Goal: Task Accomplishment & Management: Manage account settings

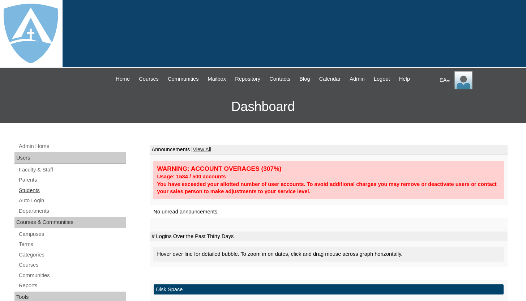
click at [29, 190] on link "Students" at bounding box center [72, 190] width 108 height 9
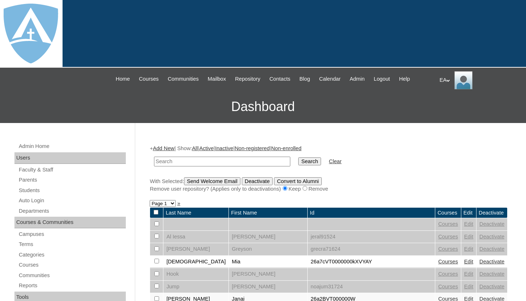
click at [180, 159] on input "text" at bounding box center [222, 162] width 136 height 10
type input "[PERSON_NAME]"
click at [300, 163] on input "Search" at bounding box center [309, 161] width 22 height 8
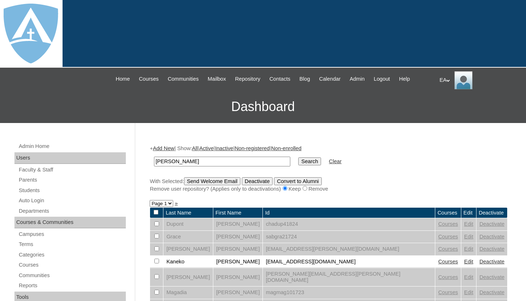
click at [298, 161] on input "Search" at bounding box center [309, 161] width 22 height 8
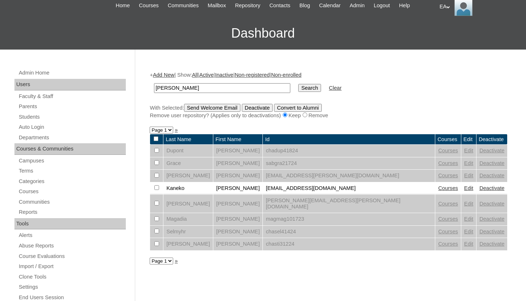
scroll to position [96, 0]
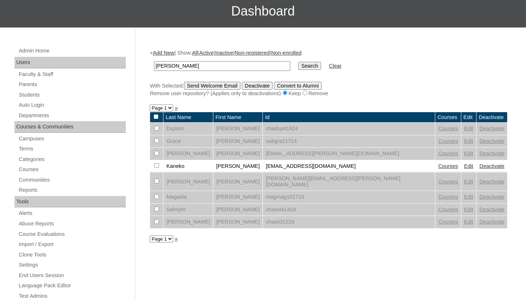
click at [480, 155] on link "Deactivate" at bounding box center [492, 153] width 25 height 6
click at [263, 153] on td "26chad.johnson@enlightiumstudent.com" at bounding box center [349, 154] width 172 height 12
click at [438, 155] on link "Courses" at bounding box center [448, 153] width 20 height 6
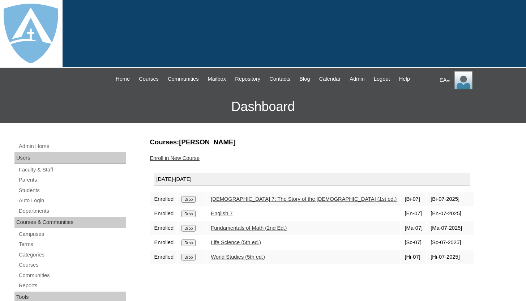
click at [193, 200] on input "Drop" at bounding box center [189, 199] width 14 height 7
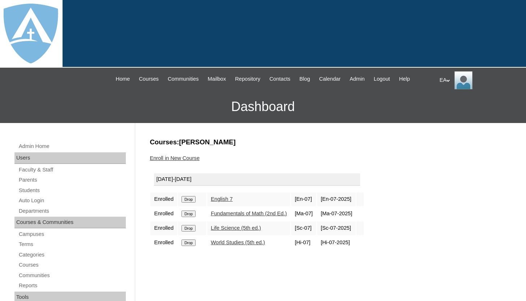
click at [195, 214] on input "Drop" at bounding box center [189, 214] width 14 height 7
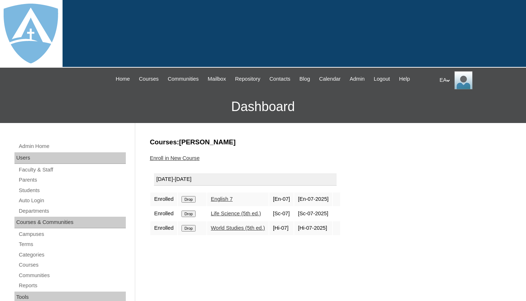
click at [190, 199] on input "Drop" at bounding box center [189, 199] width 14 height 7
click at [193, 200] on input "Drop" at bounding box center [189, 199] width 14 height 7
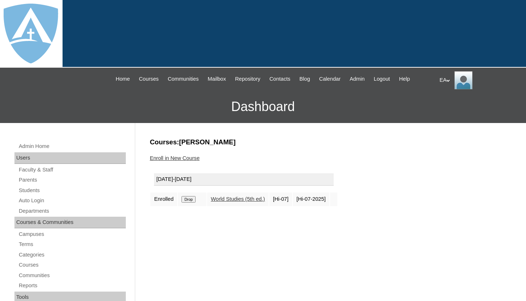
click at [195, 200] on input "Drop" at bounding box center [189, 199] width 14 height 7
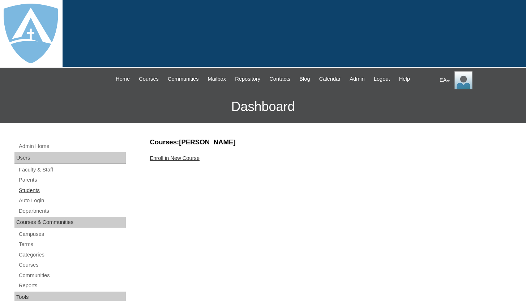
click at [26, 192] on link "Students" at bounding box center [72, 190] width 108 height 9
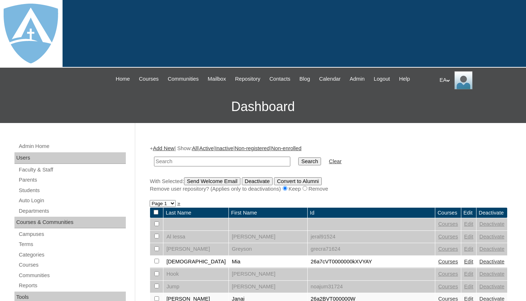
click at [199, 162] on input "text" at bounding box center [222, 162] width 136 height 10
type input "chad johnson"
click at [298, 157] on input "Search" at bounding box center [309, 161] width 22 height 8
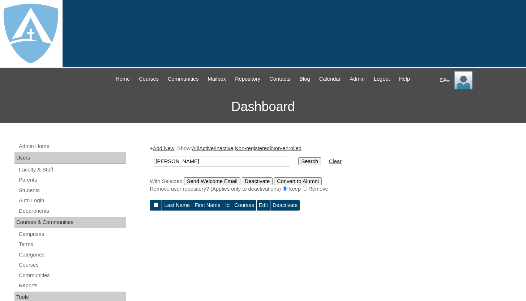
click at [300, 161] on input "Search" at bounding box center [309, 161] width 22 height 8
drag, startPoint x: 199, startPoint y: 162, endPoint x: 147, endPoint y: 162, distance: 52.1
type input "bryce"
click at [298, 160] on input "Search" at bounding box center [309, 161] width 22 height 8
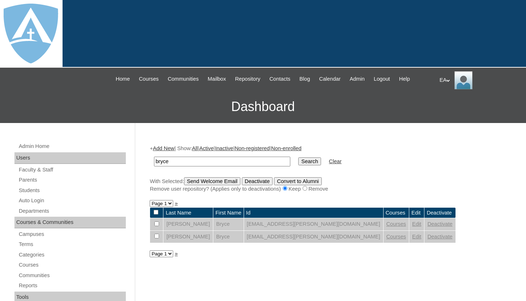
click at [428, 223] on link "Deactivate" at bounding box center [440, 224] width 25 height 6
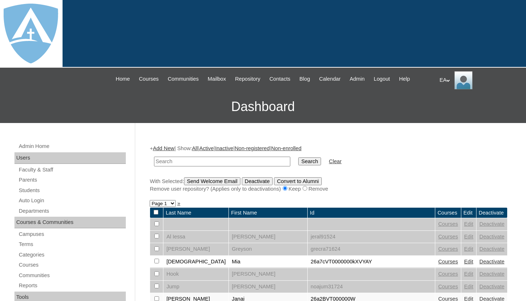
click at [383, 152] on form "Search Clear" at bounding box center [329, 161] width 358 height 18
click at [191, 162] on input "text" at bounding box center [222, 162] width 136 height 10
paste input "[EMAIL_ADDRESS][DOMAIN_NAME]"
type input "country_momma@yahoo.com"
click at [298, 163] on input "Search" at bounding box center [309, 161] width 22 height 8
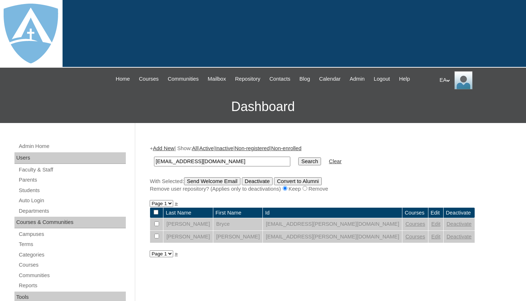
click at [298, 162] on input "Search" at bounding box center [309, 161] width 22 height 8
click at [246, 161] on input "[EMAIL_ADDRESS][DOMAIN_NAME]" at bounding box center [222, 162] width 136 height 10
click at [42, 179] on link "Parents" at bounding box center [72, 179] width 108 height 9
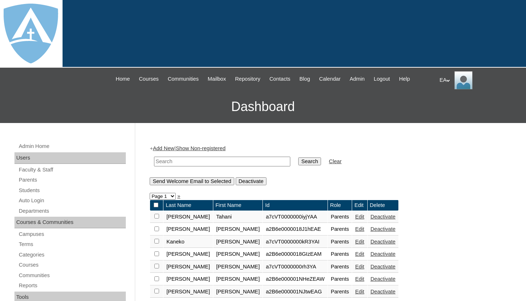
click at [29, 179] on link "Parents" at bounding box center [72, 179] width 108 height 9
click at [166, 162] on input "text" at bounding box center [222, 162] width 136 height 10
paste input "[EMAIL_ADDRESS][DOMAIN_NAME]"
type input "[EMAIL_ADDRESS][DOMAIN_NAME]"
click at [298, 163] on input "Search" at bounding box center [309, 161] width 22 height 8
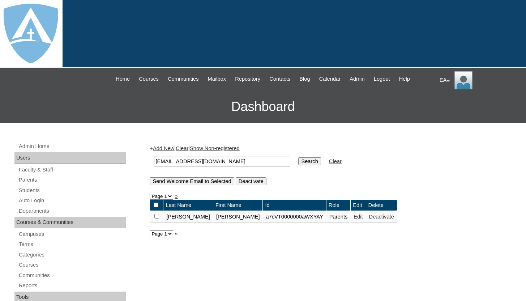
click at [369, 216] on link "Deactivate" at bounding box center [381, 217] width 25 height 6
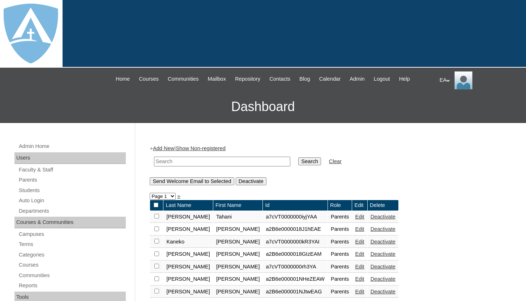
click at [224, 162] on input "text" at bounding box center [222, 162] width 136 height 10
paste input "[EMAIL_ADDRESS][DOMAIN_NAME]"
type input "[EMAIL_ADDRESS][DOMAIN_NAME]"
click at [295, 162] on td "Search" at bounding box center [310, 161] width 30 height 17
click at [298, 162] on input "Search" at bounding box center [309, 161] width 22 height 8
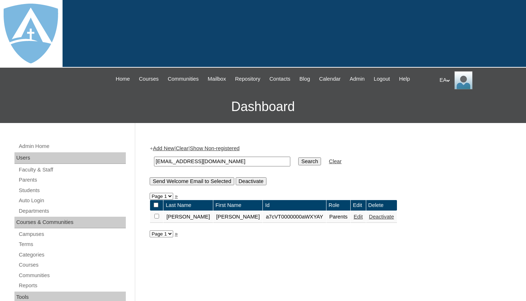
click at [369, 216] on link "Deactivate" at bounding box center [381, 217] width 25 height 6
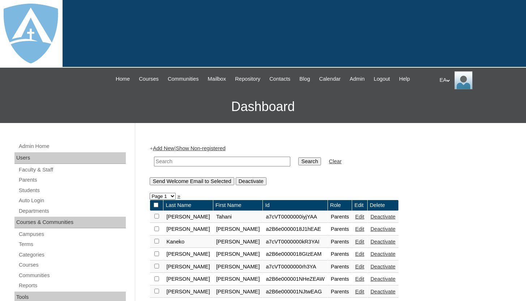
click at [205, 161] on input "text" at bounding box center [222, 162] width 136 height 10
paste input "[EMAIL_ADDRESS][DOMAIN_NAME]"
type input "[EMAIL_ADDRESS][DOMAIN_NAME]"
click at [302, 164] on input "Search" at bounding box center [309, 161] width 22 height 8
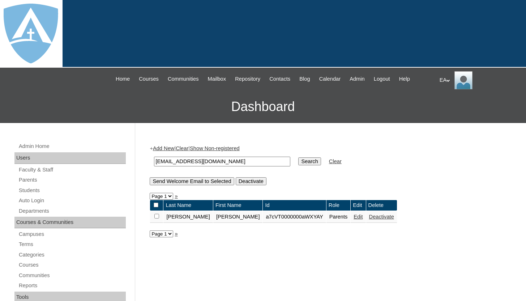
click at [354, 219] on link "Edit" at bounding box center [358, 217] width 9 height 6
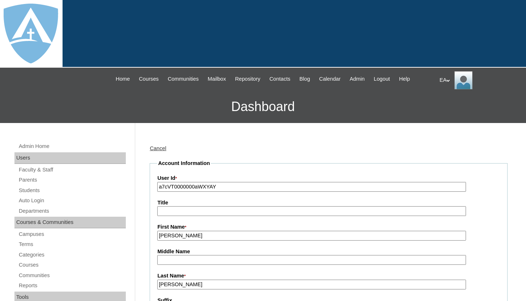
type input "HomeschoolAdmin"
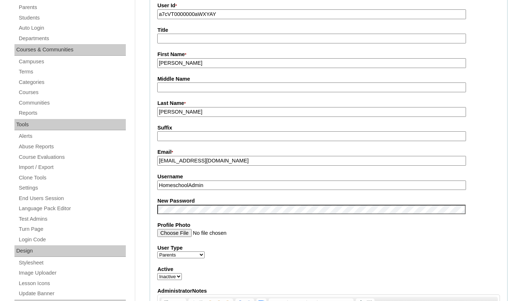
scroll to position [173, 0]
click at [106, 93] on link "Courses" at bounding box center [72, 92] width 108 height 9
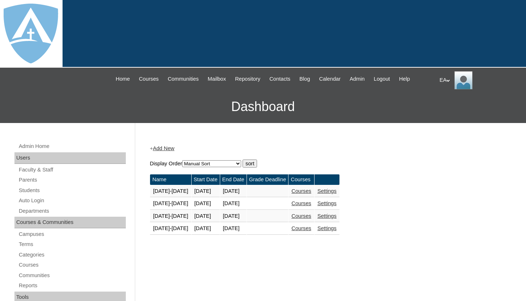
click at [141, 104] on h3 "Dashboard" at bounding box center [263, 106] width 519 height 33
click at [36, 190] on link "Students" at bounding box center [72, 190] width 108 height 9
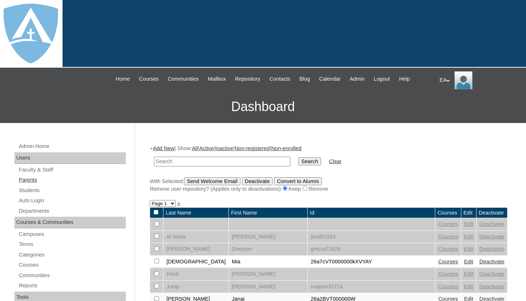
drag, startPoint x: 35, startPoint y: 182, endPoint x: 69, endPoint y: 177, distance: 33.6
click at [36, 181] on link "Parents" at bounding box center [72, 179] width 108 height 9
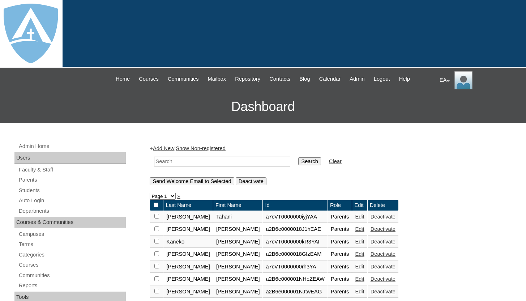
click at [195, 162] on input "text" at bounding box center [222, 162] width 136 height 10
type input "[PERSON_NAME]"
click at [298, 157] on input "Search" at bounding box center [309, 161] width 22 height 8
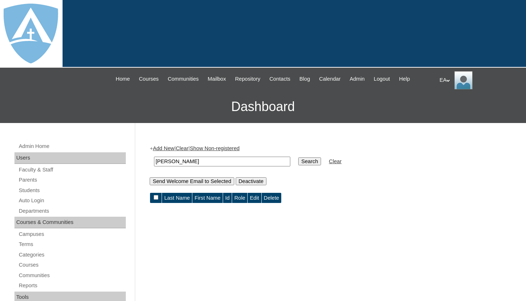
click at [300, 166] on td "Search" at bounding box center [310, 161] width 30 height 17
drag, startPoint x: 205, startPoint y: 160, endPoint x: 146, endPoint y: 166, distance: 59.6
drag, startPoint x: 220, startPoint y: 164, endPoint x: 159, endPoint y: 164, distance: 61.5
click at [162, 164] on input "[PERSON_NAME]" at bounding box center [222, 162] width 136 height 10
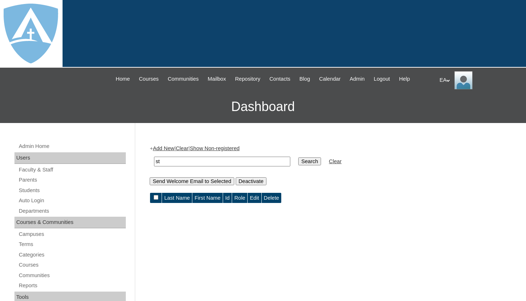
type input "s"
type input "[PERSON_NAME]"
click at [298, 157] on input "Search" at bounding box center [309, 161] width 22 height 8
click at [299, 164] on input "Search" at bounding box center [309, 161] width 22 height 8
click at [301, 160] on input "Search" at bounding box center [309, 161] width 22 height 8
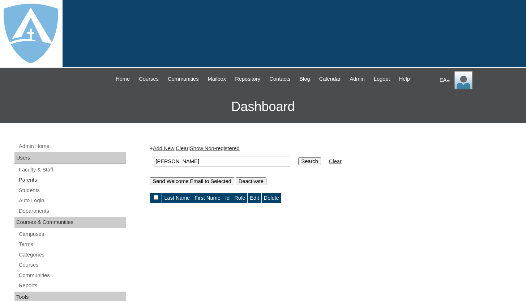
click at [34, 179] on link "Parents" at bounding box center [72, 179] width 108 height 9
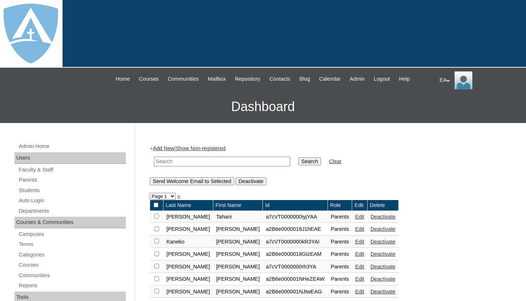
click at [170, 163] on input "text" at bounding box center [222, 162] width 136 height 10
type input "[PERSON_NAME]"
click at [298, 157] on input "Search" at bounding box center [309, 161] width 22 height 8
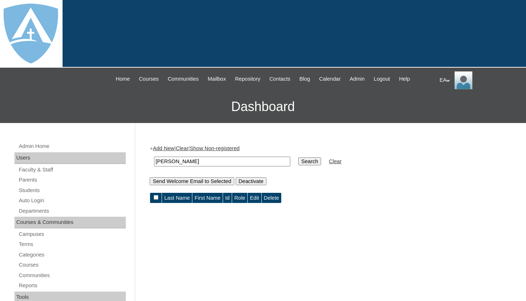
drag, startPoint x: 207, startPoint y: 164, endPoint x: 145, endPoint y: 164, distance: 62.2
click at [140, 79] on span "Courses" at bounding box center [149, 79] width 20 height 8
